Goal: Find specific page/section: Find specific page/section

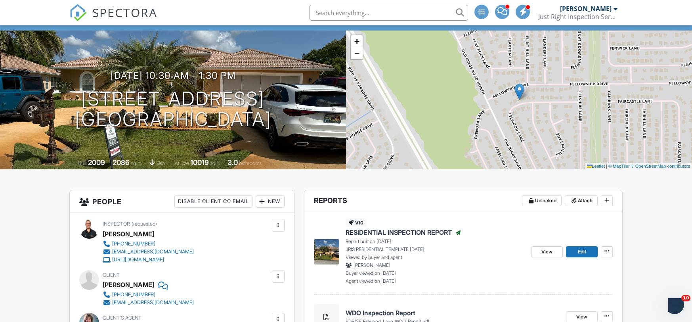
click at [545, 250] on span "View" at bounding box center [546, 252] width 11 height 8
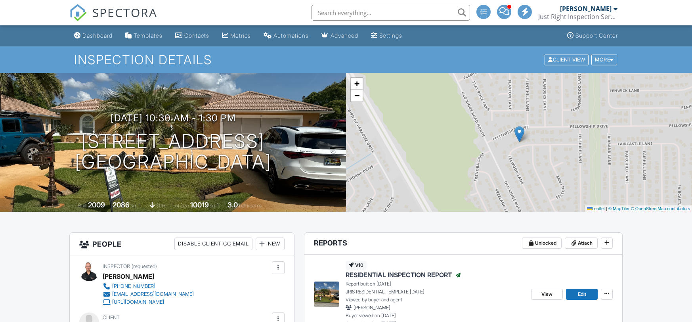
scroll to position [42, 0]
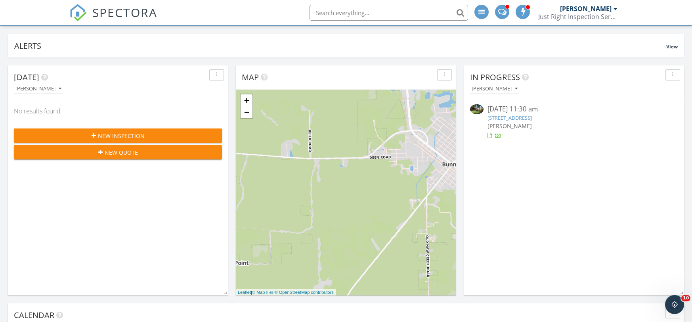
scroll to position [43, 0]
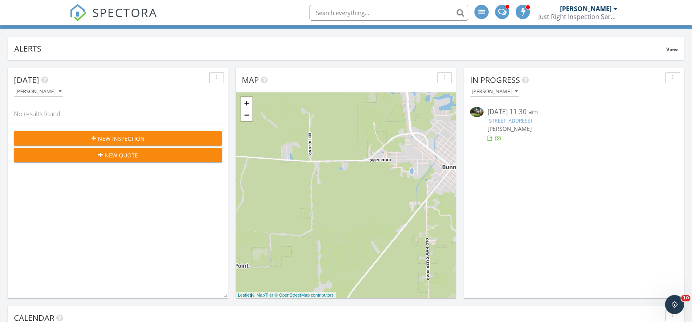
click at [532, 123] on link "[STREET_ADDRESS]" at bounding box center [509, 120] width 44 height 7
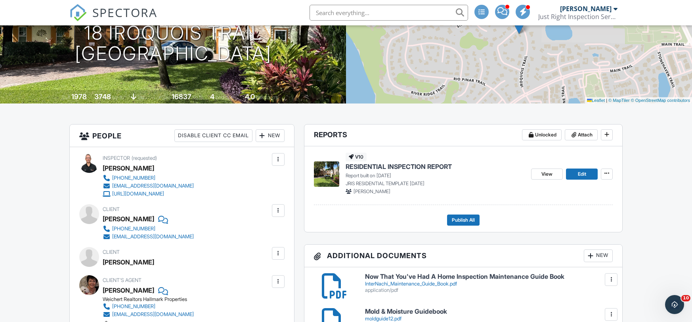
scroll to position [112, 0]
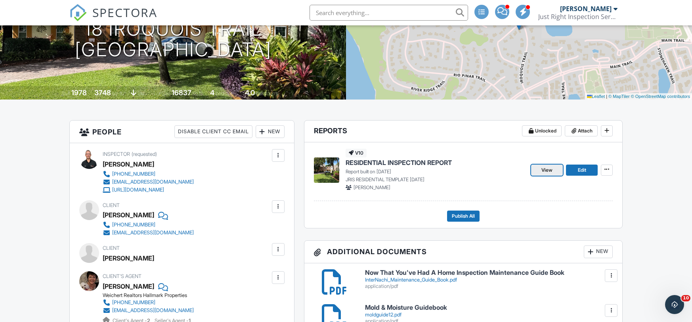
click at [551, 170] on span "View" at bounding box center [546, 170] width 11 height 8
